Goal: Task Accomplishment & Management: Use online tool/utility

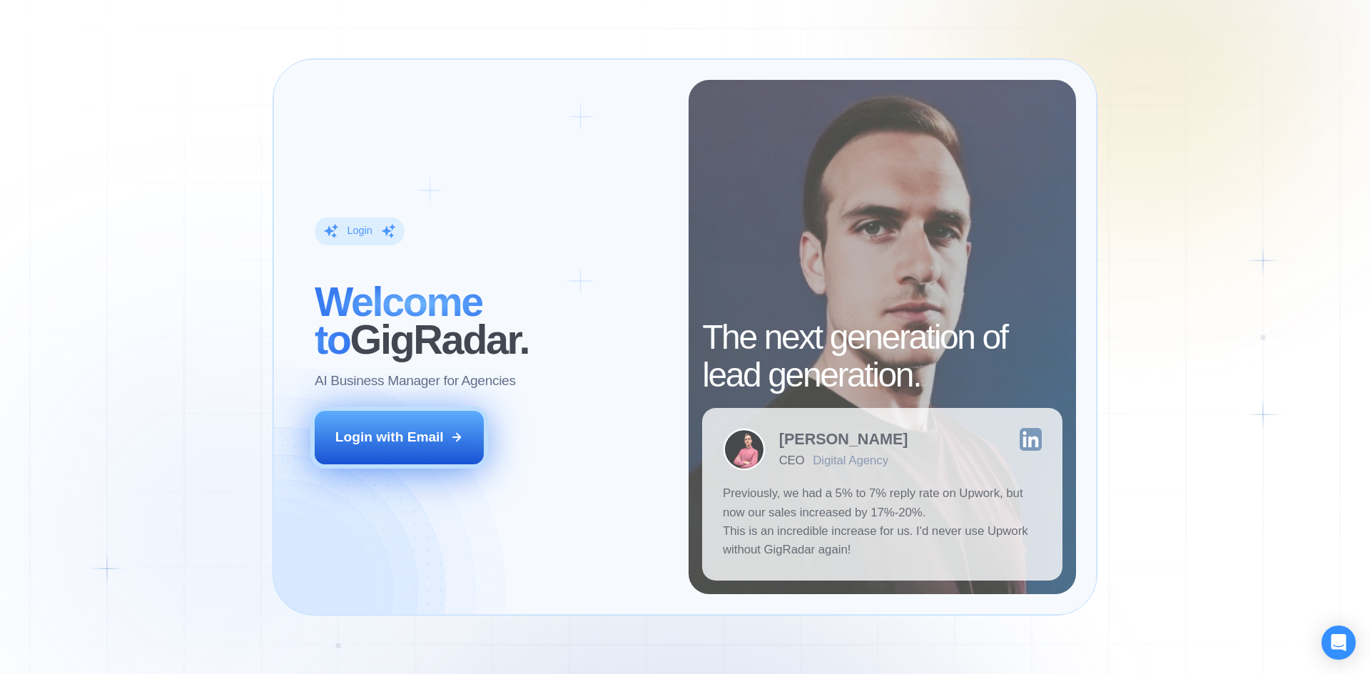
click at [406, 440] on div "Login with Email" at bounding box center [389, 437] width 108 height 19
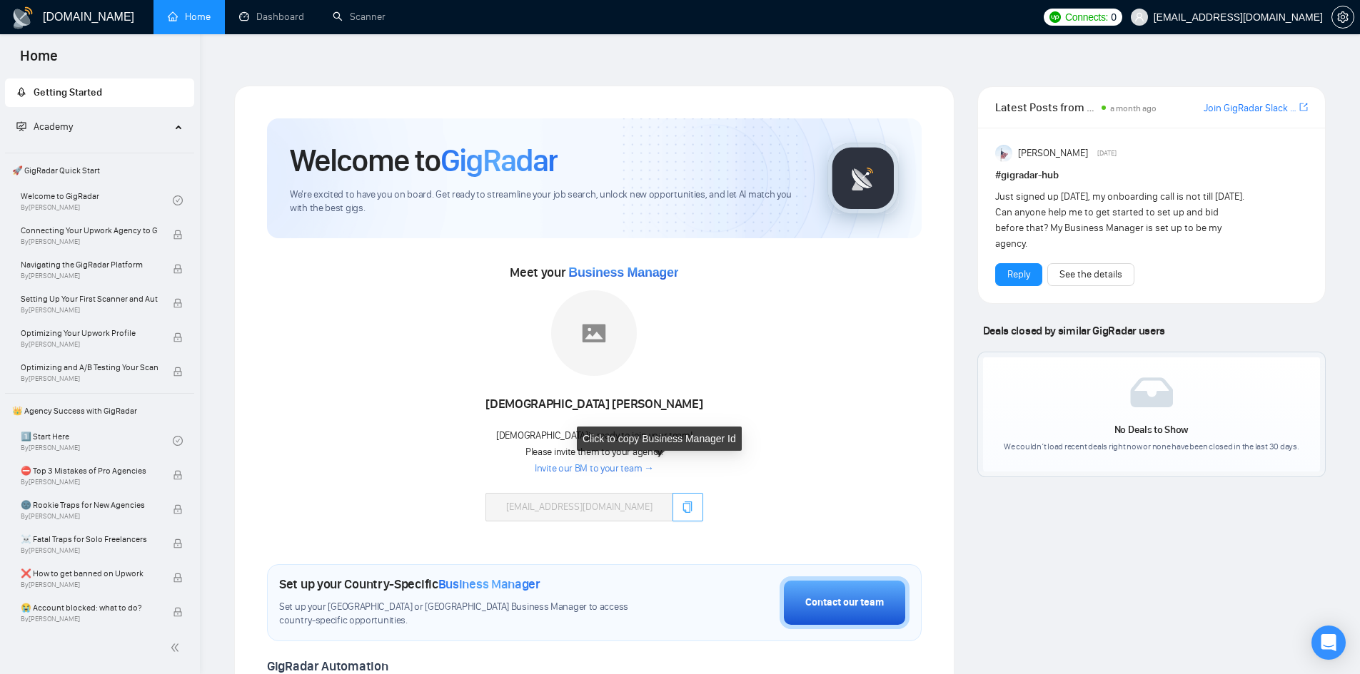
click at [672, 493] on button "button" at bounding box center [687, 507] width 31 height 29
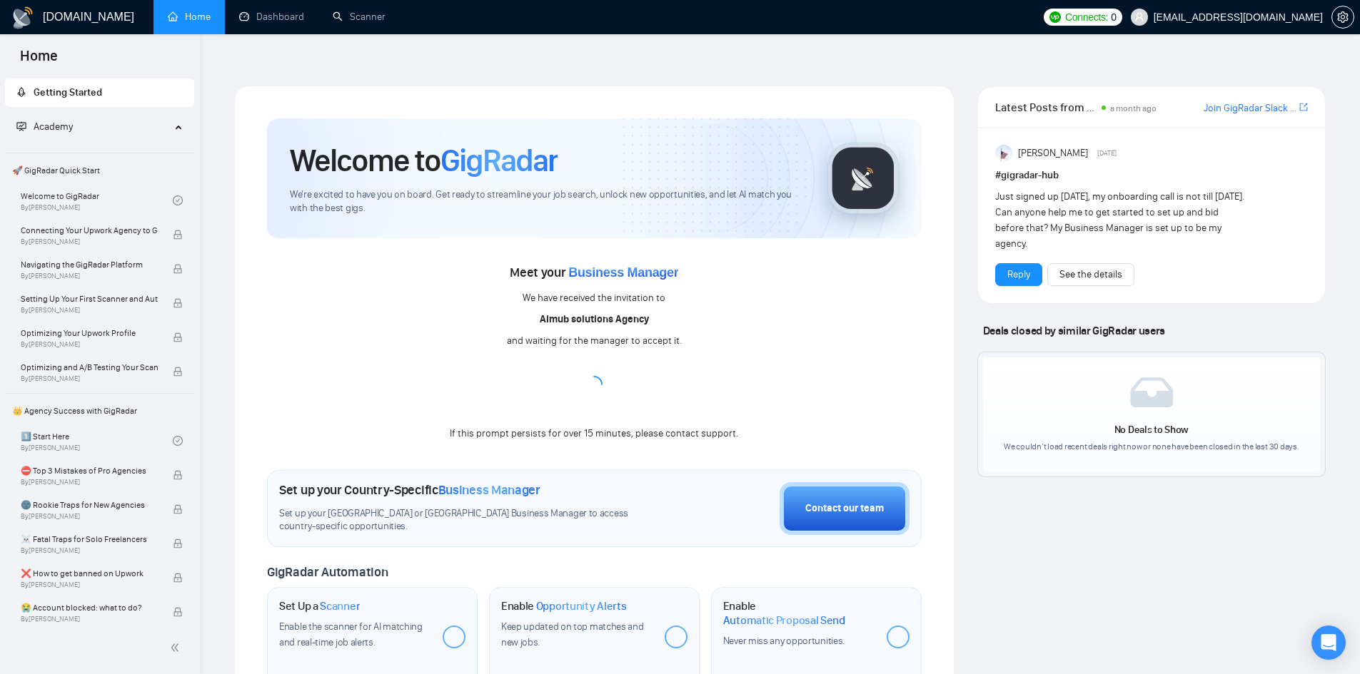
click at [156, 131] on span "Academy" at bounding box center [93, 127] width 154 height 29
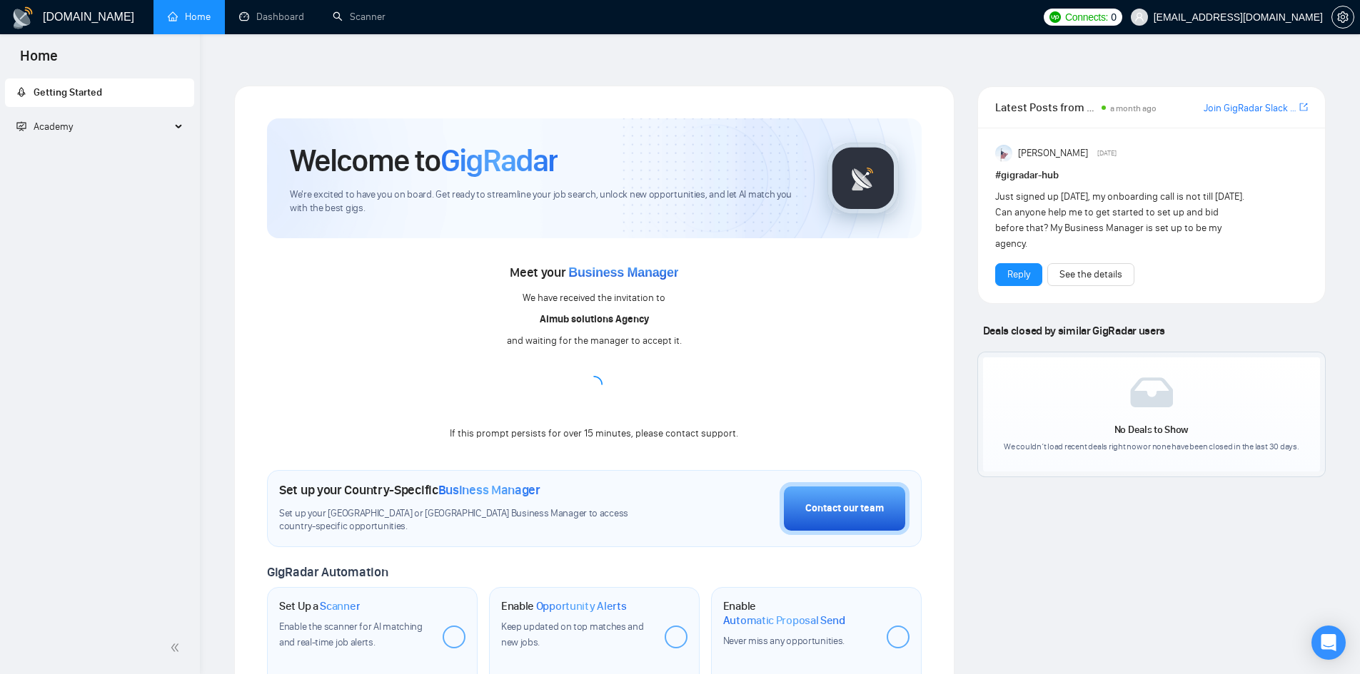
click at [161, 131] on span "Academy" at bounding box center [93, 127] width 154 height 29
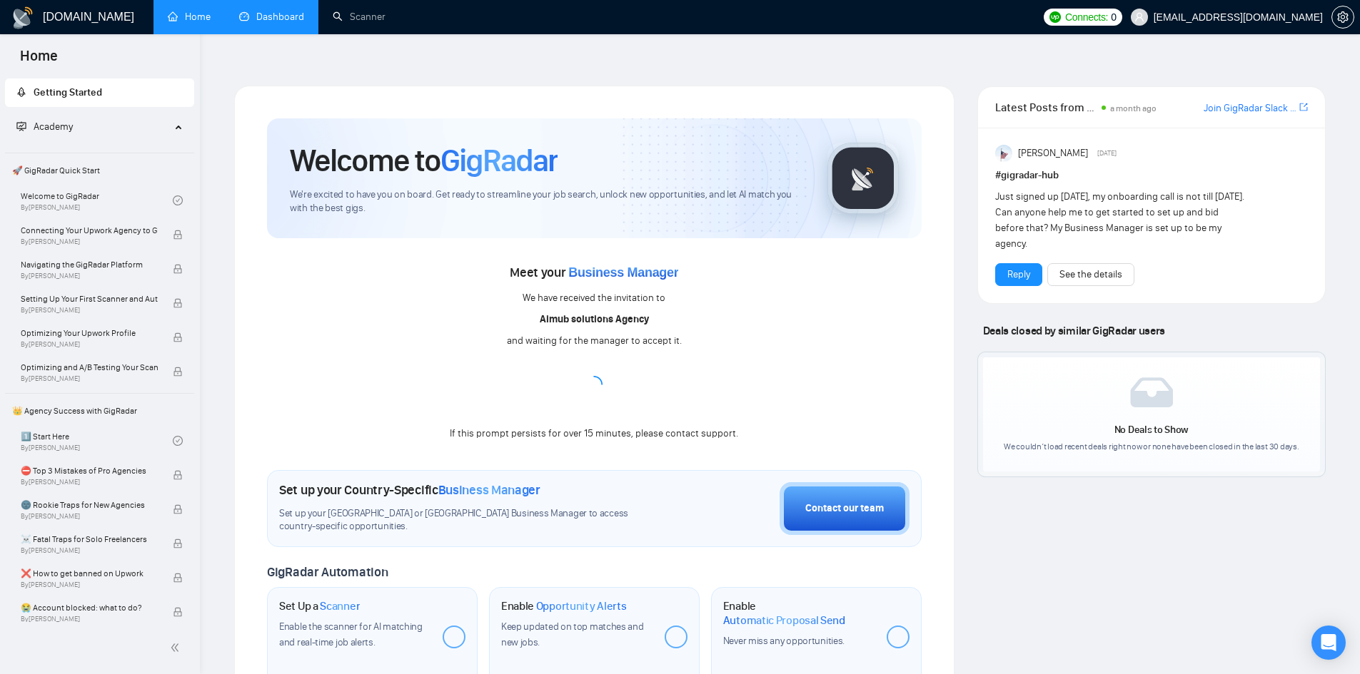
click at [287, 23] on link "Dashboard" at bounding box center [271, 17] width 65 height 12
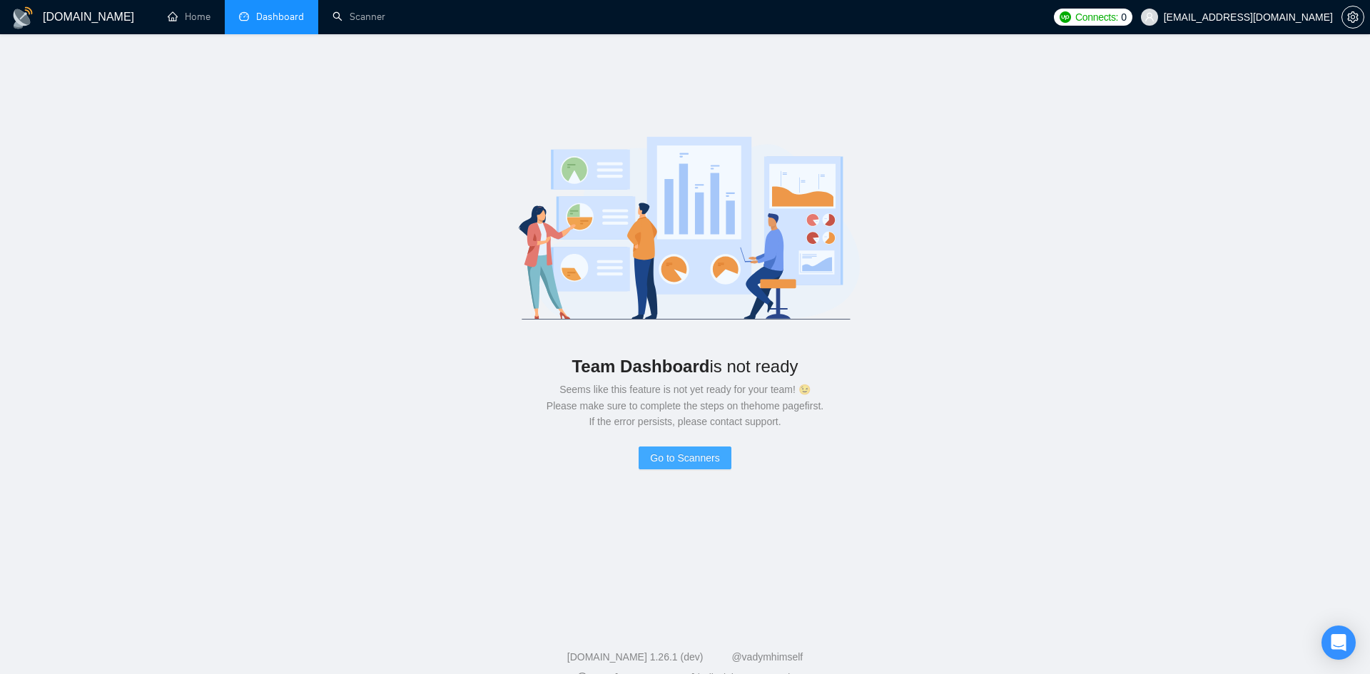
click at [657, 450] on span "Go to Scanners" at bounding box center [684, 458] width 69 height 16
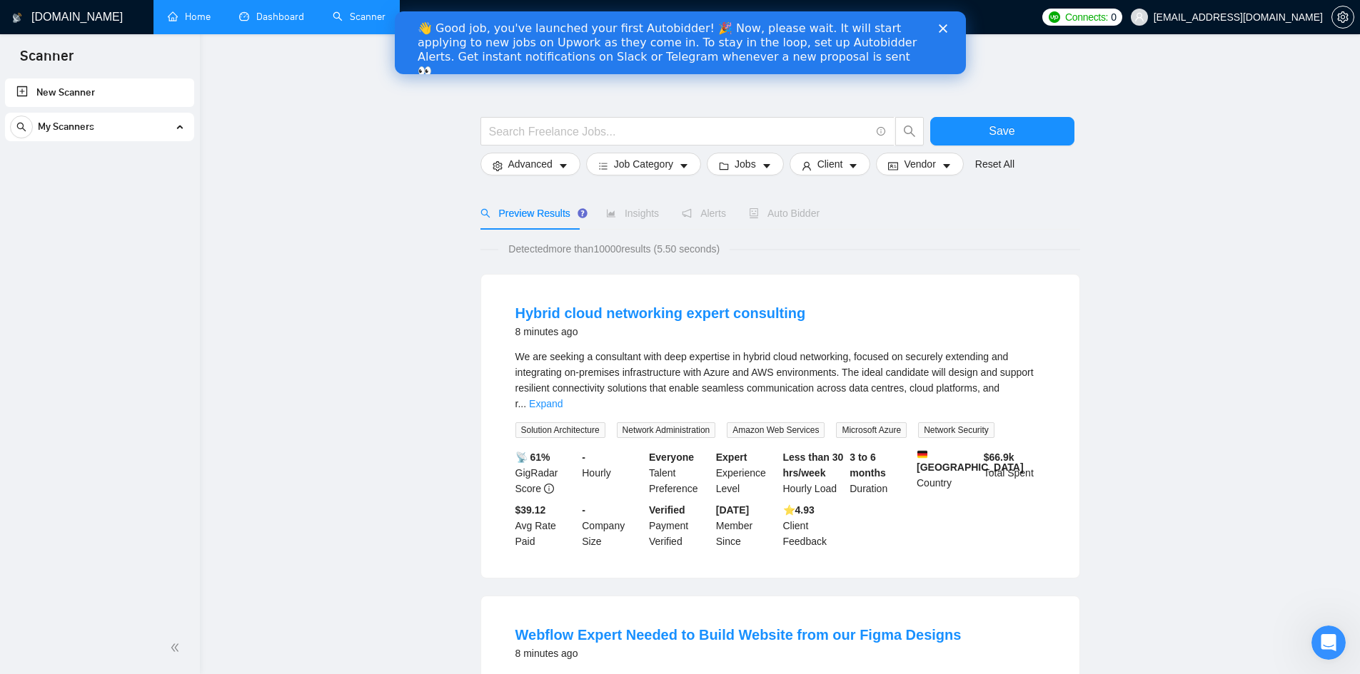
click at [191, 16] on link "Home" at bounding box center [189, 17] width 43 height 12
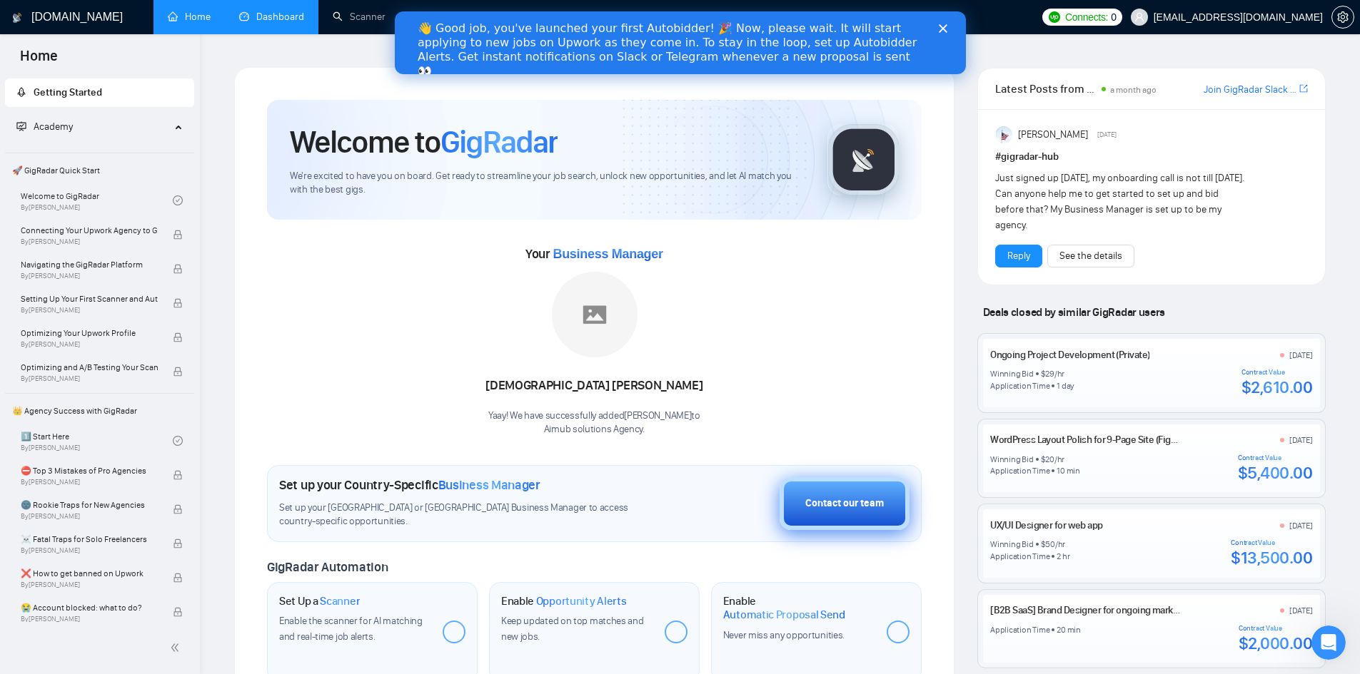
click at [824, 499] on div "Contact our team" at bounding box center [844, 504] width 79 height 16
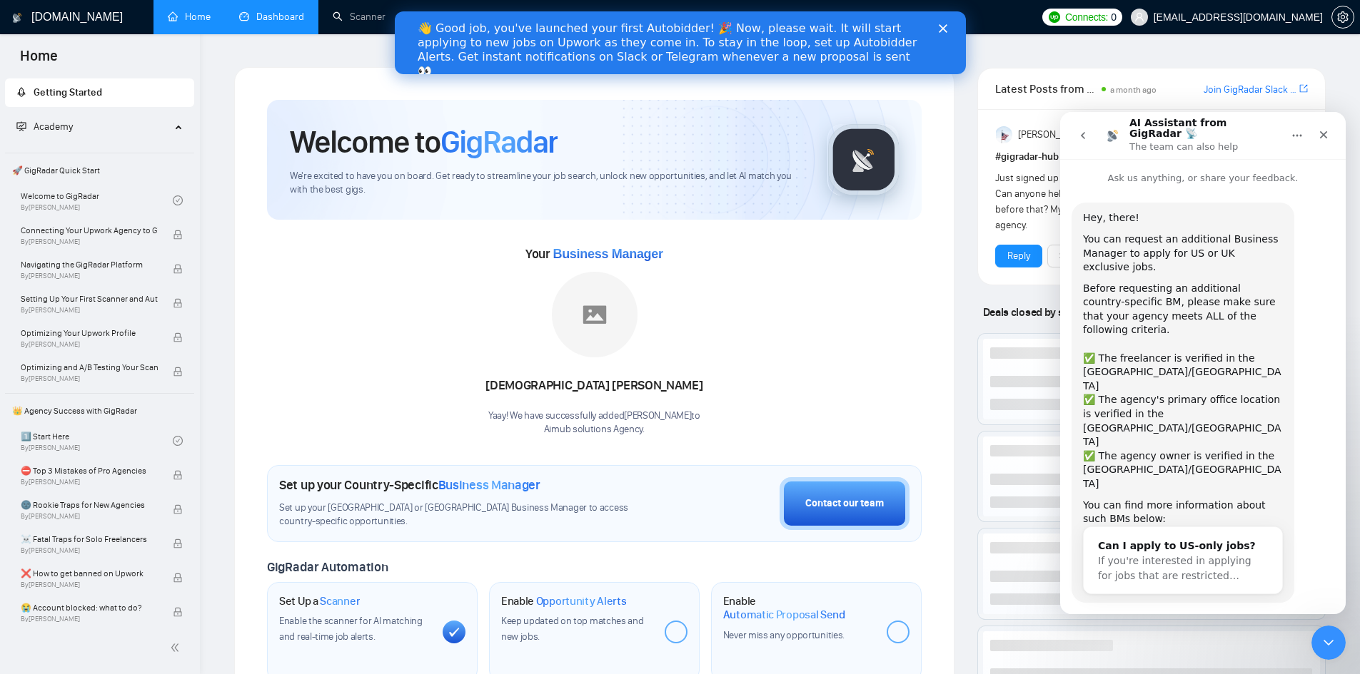
scroll to position [10, 0]
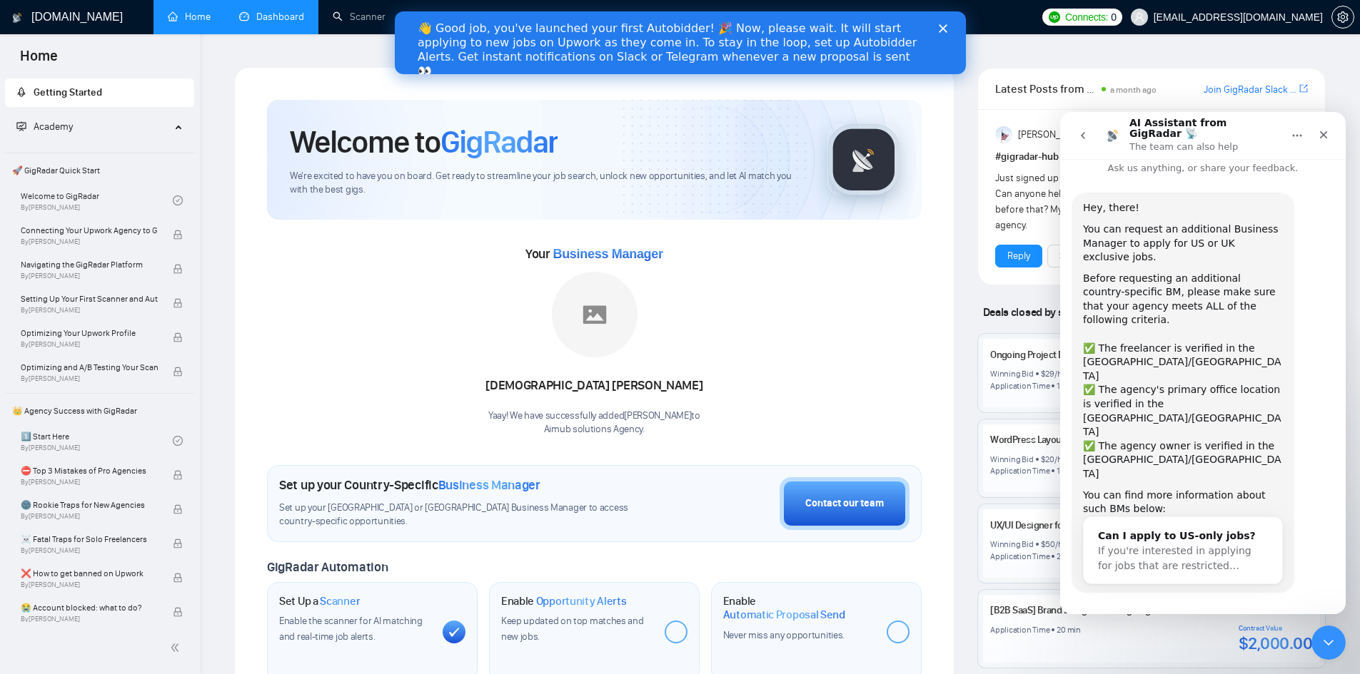
click at [1021, 337] on div "Ongoing Project Development (Private) [DATE] Winning Bid $ 29 /hr Application T…" at bounding box center [1151, 373] width 347 height 79
